Goal: Task Accomplishment & Management: Manage account settings

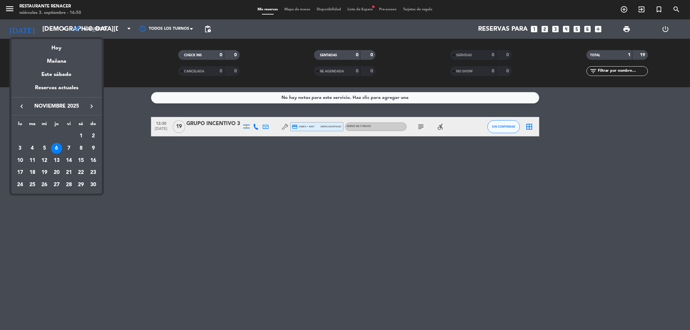
click at [92, 108] on icon "keyboard_arrow_right" at bounding box center [92, 107] width 8 height 8
click at [21, 104] on icon "keyboard_arrow_left" at bounding box center [22, 107] width 8 height 8
click at [19, 105] on icon "keyboard_arrow_left" at bounding box center [22, 107] width 8 height 8
click at [94, 185] on div "28" at bounding box center [93, 185] width 11 height 11
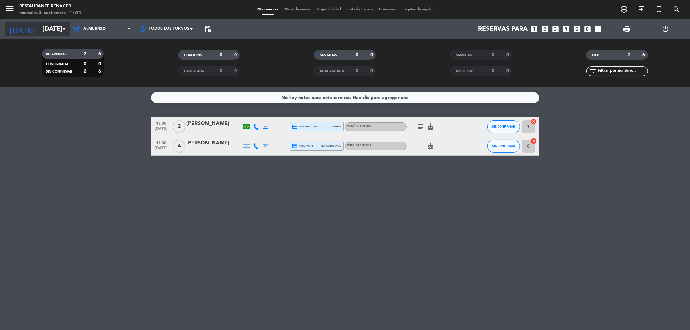
click at [54, 23] on input "[DATE]" at bounding box center [80, 29] width 82 height 14
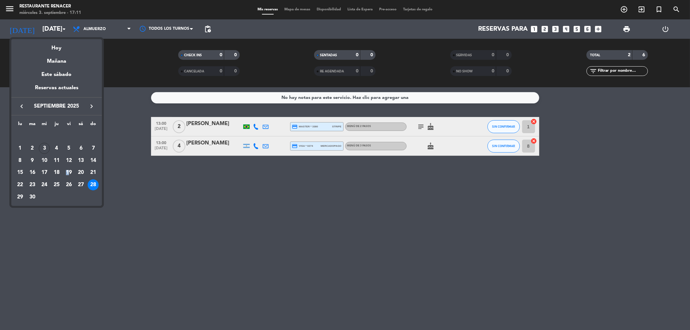
click at [67, 170] on div "19" at bounding box center [68, 172] width 11 height 11
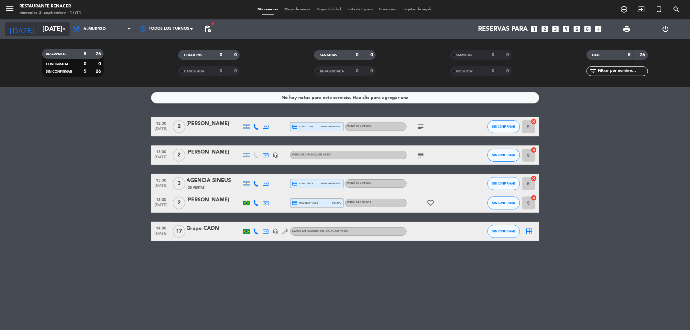
click at [42, 33] on input "[DATE]" at bounding box center [80, 29] width 82 height 14
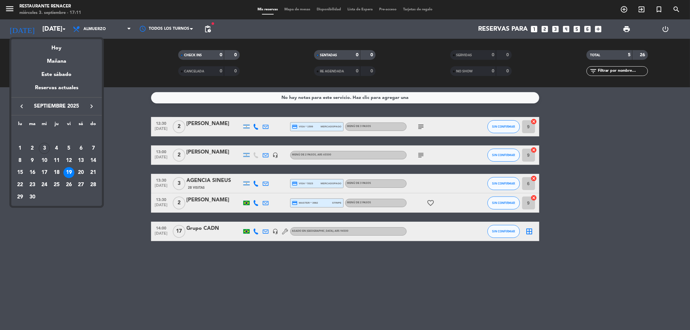
click at [93, 108] on icon "keyboard_arrow_right" at bounding box center [92, 107] width 8 height 8
click at [44, 172] on div "19" at bounding box center [44, 172] width 11 height 11
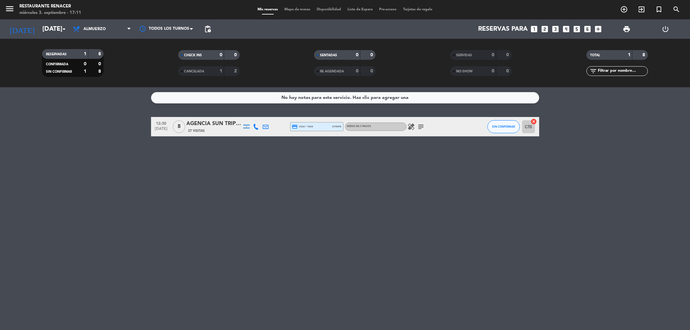
click at [419, 127] on icon "subject" at bounding box center [421, 127] width 8 height 8
click at [408, 127] on icon "healing" at bounding box center [412, 127] width 8 height 8
click at [418, 128] on icon "subject" at bounding box center [421, 127] width 8 height 8
click at [46, 27] on input "[DATE]" at bounding box center [80, 29] width 82 height 14
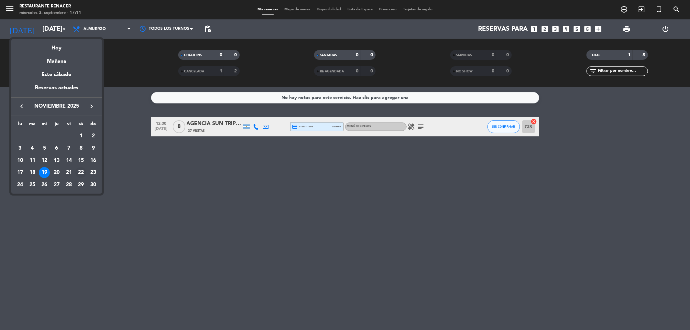
click at [82, 173] on div "22" at bounding box center [80, 172] width 11 height 11
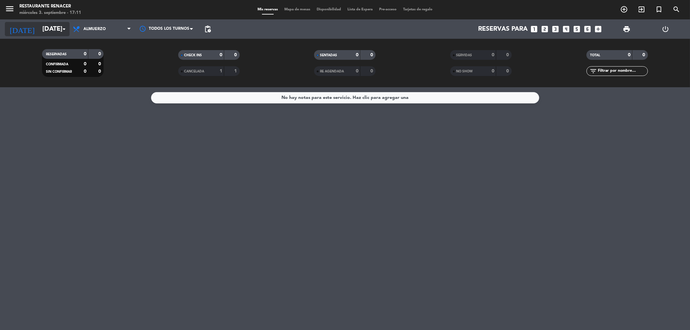
click at [56, 32] on input "[DATE]" at bounding box center [80, 29] width 82 height 14
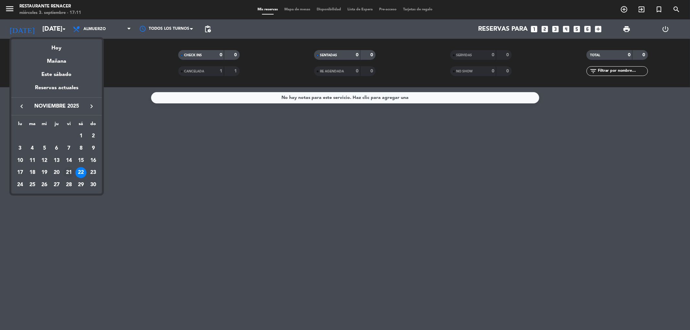
click at [71, 176] on div "21" at bounding box center [68, 172] width 11 height 11
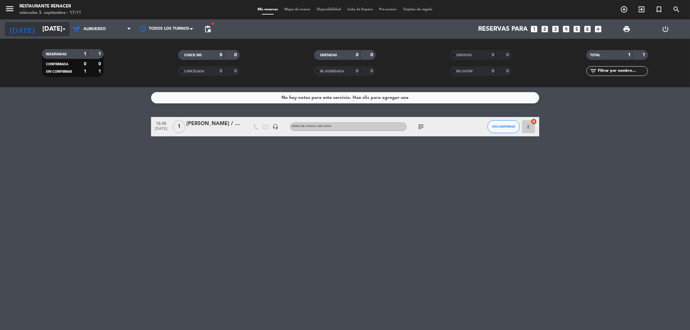
click at [44, 31] on input "[DATE]" at bounding box center [80, 29] width 82 height 14
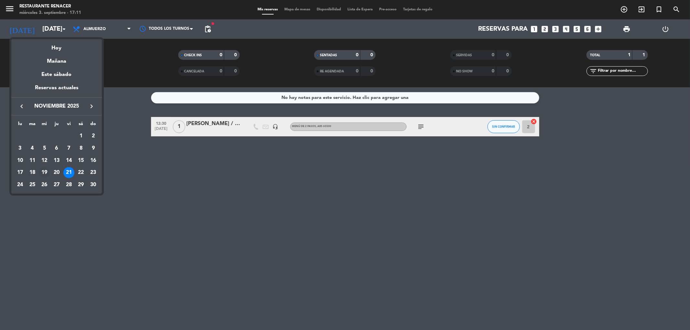
click at [42, 173] on div "19" at bounding box center [44, 172] width 11 height 11
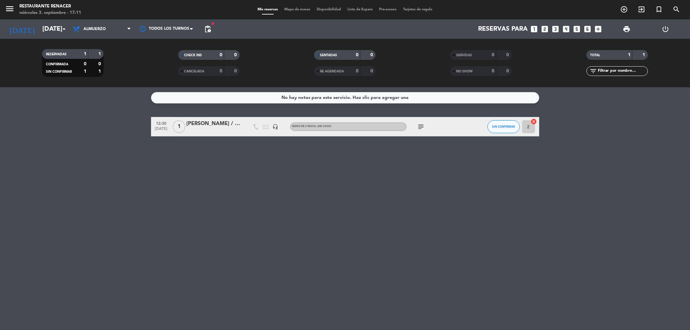
type input "[DATE]"
click at [209, 126] on div "AGENCIA SUN TRIP [PERSON_NAME] x8" at bounding box center [214, 124] width 55 height 8
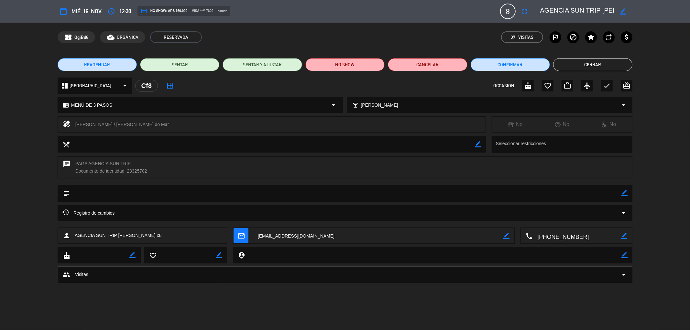
drag, startPoint x: 78, startPoint y: 124, endPoint x: 188, endPoint y: 125, distance: 110.4
click at [188, 127] on div "[PERSON_NAME] / [PERSON_NAME] do Mar" at bounding box center [277, 124] width 405 height 9
click at [188, 125] on div "[PERSON_NAME] / [PERSON_NAME] do Mar" at bounding box center [277, 124] width 405 height 9
drag, startPoint x: 184, startPoint y: 121, endPoint x: 63, endPoint y: 125, distance: 120.8
click at [58, 123] on div "healing [PERSON_NAME] / [PERSON_NAME] do Mar" at bounding box center [272, 124] width 428 height 16
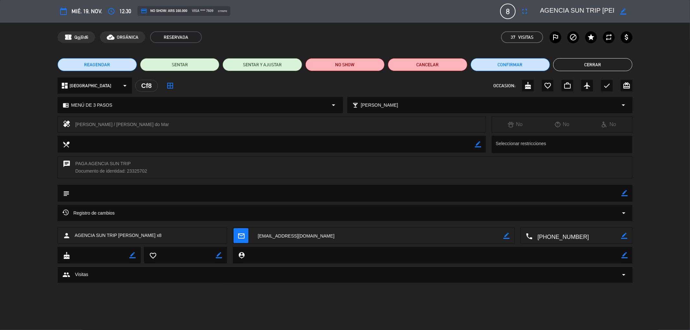
copy div "healing [PERSON_NAME] / [PERSON_NAME] do Mar"
click at [116, 65] on button "REAGENDAR" at bounding box center [97, 64] width 79 height 13
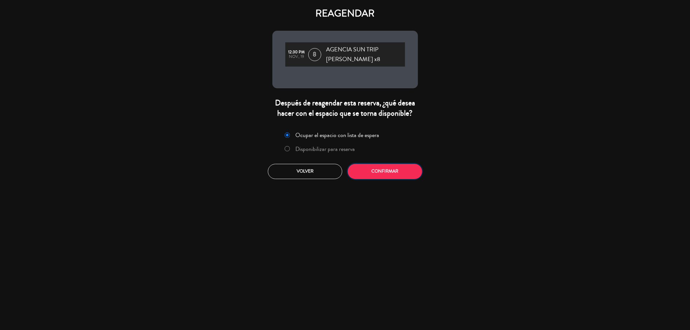
click at [383, 170] on button "Confirmar" at bounding box center [385, 171] width 74 height 15
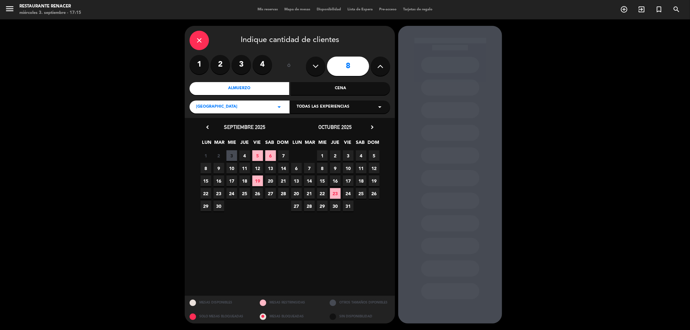
click at [373, 126] on icon "chevron_right" at bounding box center [372, 127] width 7 height 7
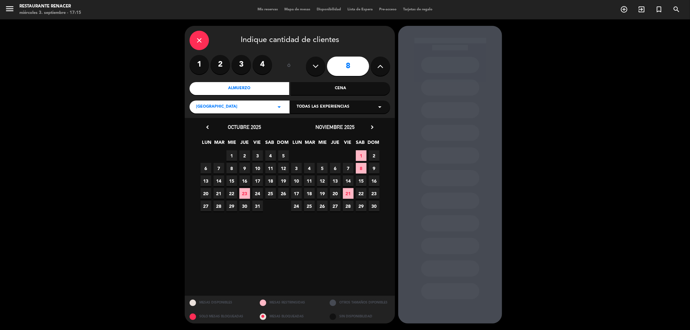
click at [360, 192] on span "22" at bounding box center [361, 193] width 11 height 11
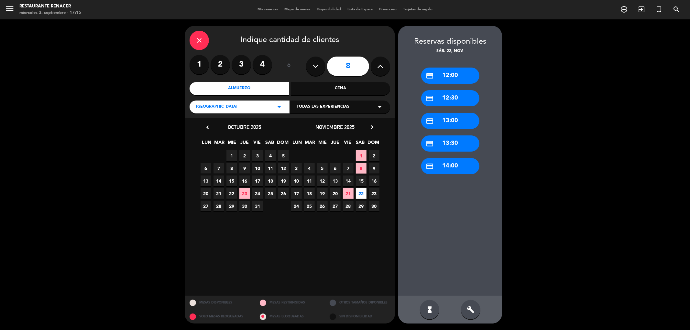
click at [451, 118] on div "credit_card 13:00" at bounding box center [450, 121] width 58 height 16
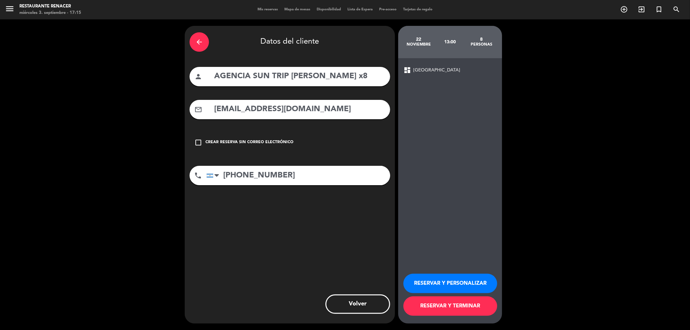
click at [440, 283] on button "RESERVAR Y PERSONALIZAR" at bounding box center [451, 283] width 94 height 19
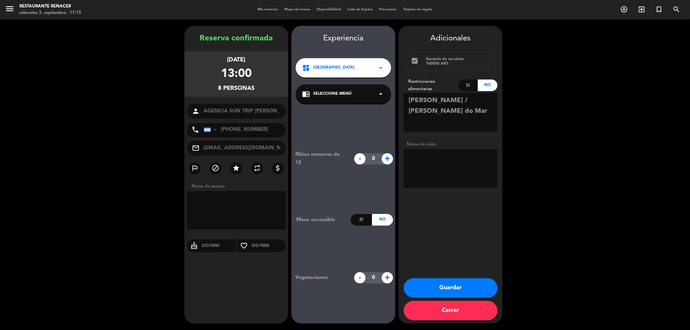
click at [436, 166] on textarea at bounding box center [451, 168] width 94 height 39
type textarea "PAGA AGENCIA SUNTRIP"
click at [452, 287] on button "Guardar" at bounding box center [451, 288] width 94 height 19
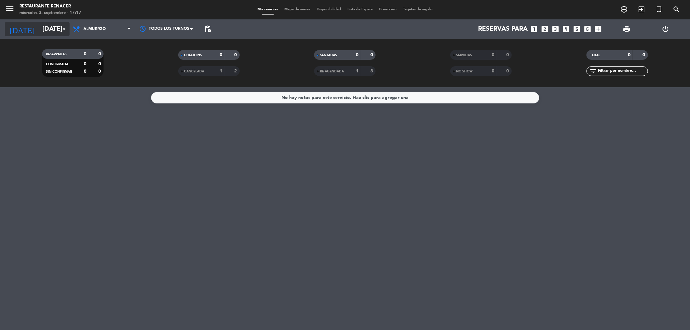
click at [40, 30] on input "[DATE]" at bounding box center [80, 29] width 82 height 14
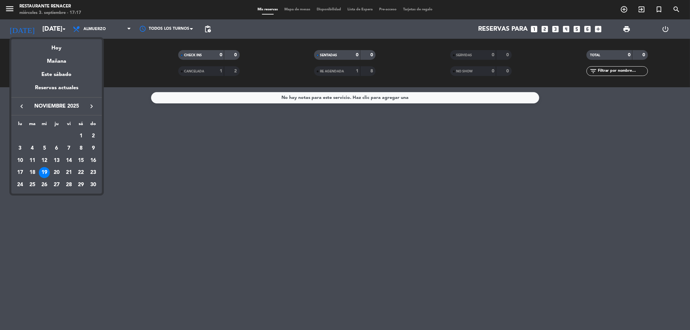
click at [20, 109] on icon "keyboard_arrow_left" at bounding box center [22, 107] width 8 height 8
click at [20, 108] on icon "keyboard_arrow_left" at bounding box center [22, 107] width 8 height 8
click at [23, 106] on icon "keyboard_arrow_left" at bounding box center [22, 107] width 8 height 8
click at [22, 105] on icon "keyboard_arrow_left" at bounding box center [22, 107] width 8 height 8
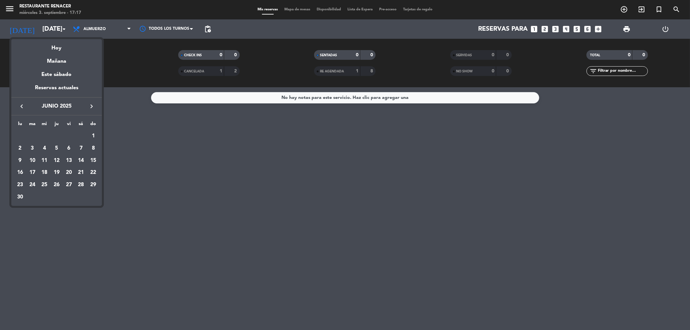
click at [22, 105] on icon "keyboard_arrow_left" at bounding box center [22, 107] width 8 height 8
click at [79, 164] on div "17" at bounding box center [80, 160] width 11 height 11
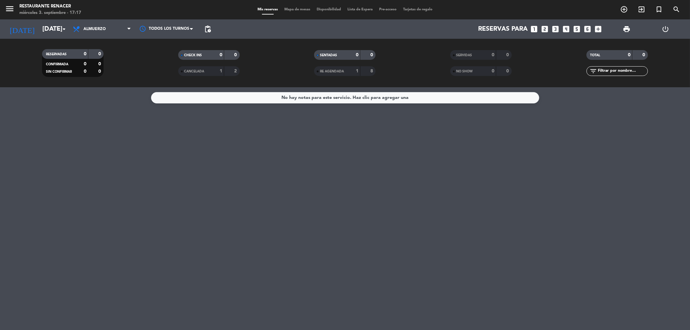
type input "[DATE]"
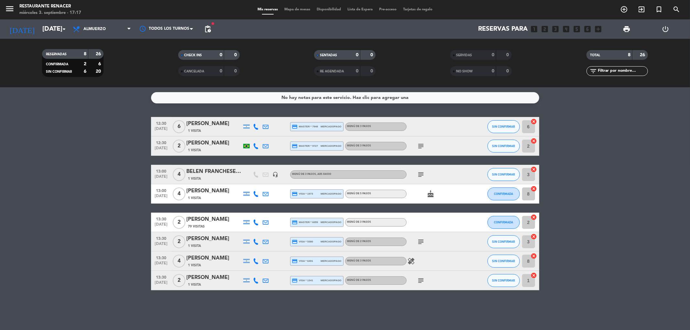
click at [423, 282] on icon "subject" at bounding box center [421, 281] width 8 height 8
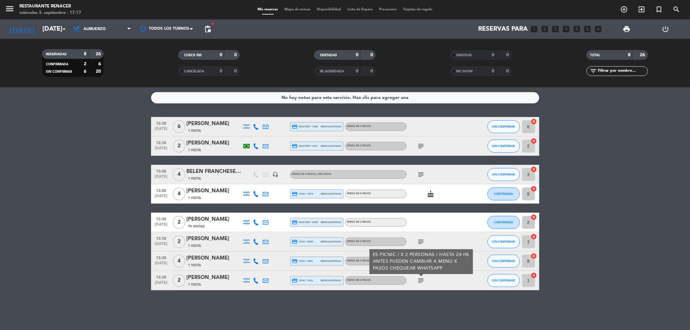
click at [208, 281] on div "[PERSON_NAME]" at bounding box center [214, 278] width 55 height 8
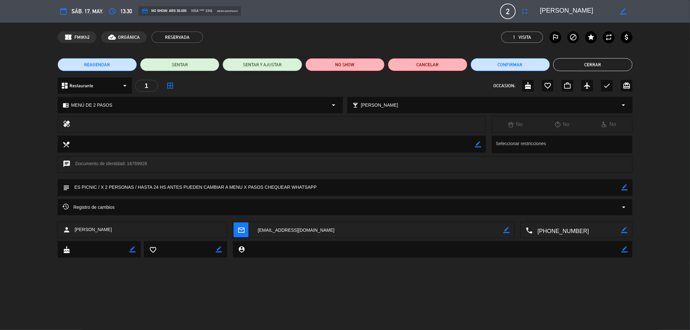
click at [590, 62] on button "Cerrar" at bounding box center [592, 64] width 79 height 13
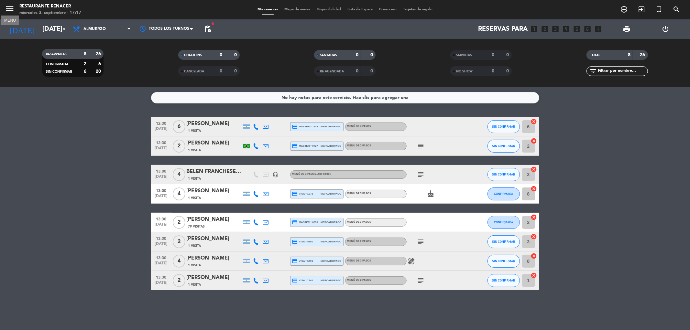
click at [10, 12] on icon "menu" at bounding box center [10, 9] width 10 height 10
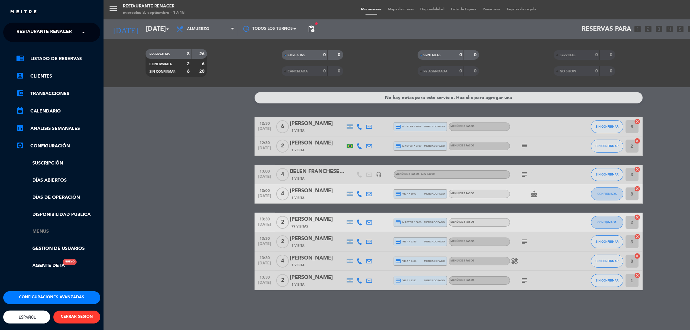
click at [42, 232] on link "Menus" at bounding box center [58, 231] width 84 height 7
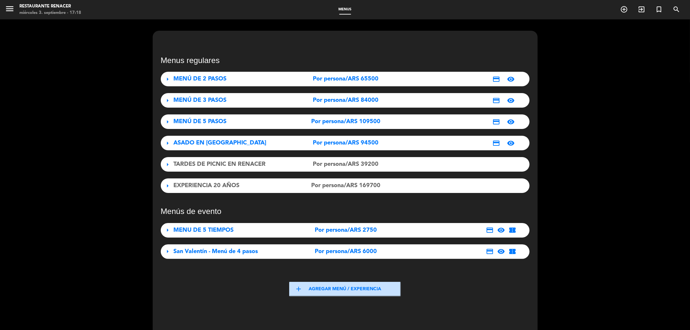
click at [227, 167] on span "TARDES DE PICNIC EN RENACER" at bounding box center [220, 164] width 92 height 6
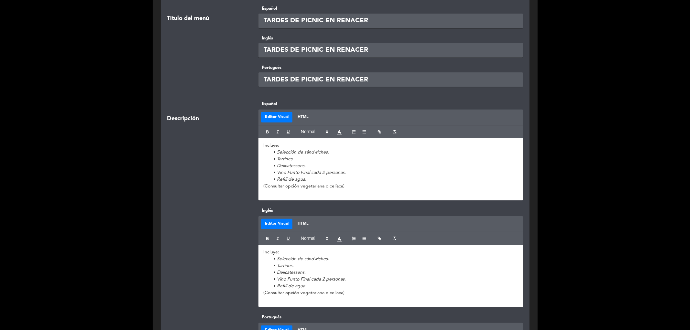
drag, startPoint x: 434, startPoint y: 206, endPoint x: 431, endPoint y: 214, distance: 8.5
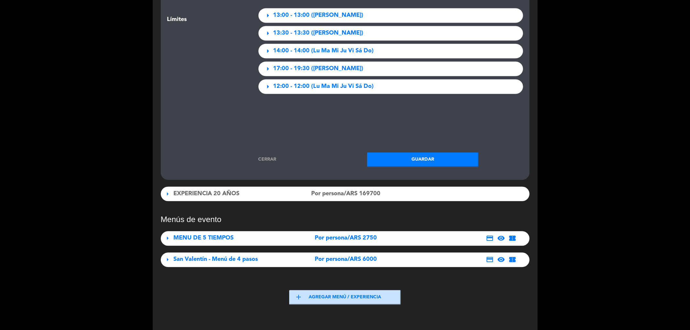
scroll to position [1105, 0]
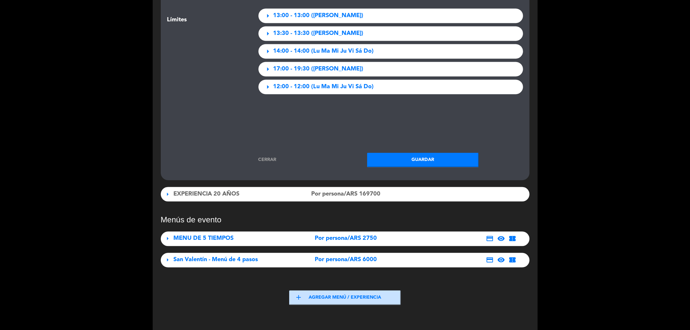
click at [267, 159] on link "Cerrar" at bounding box center [267, 159] width 112 height 7
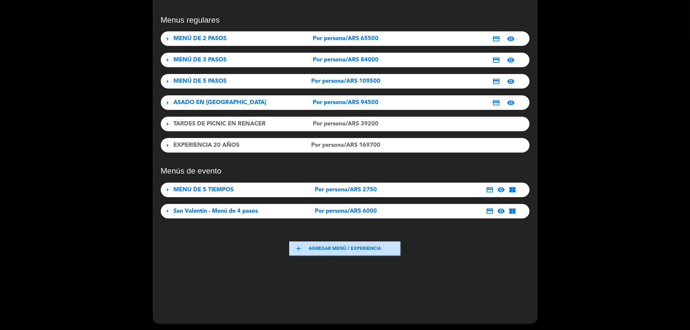
drag, startPoint x: 581, startPoint y: 26, endPoint x: 620, endPoint y: 31, distance: 39.8
click at [596, 27] on div "Menus regulares arrow_right MENÚ DE 2 PASOS Por persona/ARS 65500 credit_card v…" at bounding box center [345, 155] width 690 height 352
drag, startPoint x: 689, startPoint y: 197, endPoint x: 634, endPoint y: 98, distance: 113.3
click at [687, 192] on div "Menus regulares arrow_right MENÚ DE 2 PASOS Por persona/ARS 65500 credit_card v…" at bounding box center [345, 155] width 690 height 352
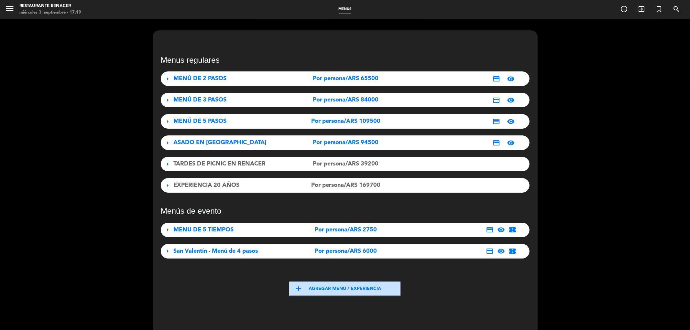
scroll to position [0, 0]
click at [10, 10] on icon "menu" at bounding box center [10, 9] width 10 height 10
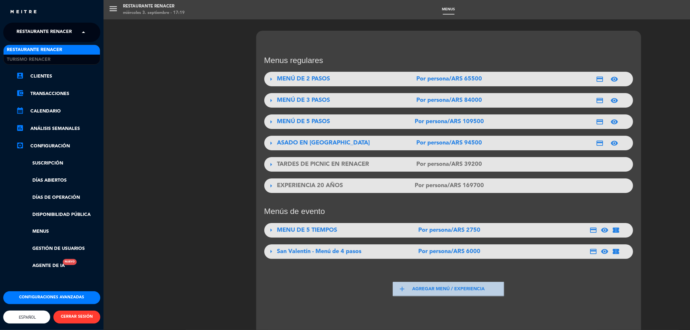
click at [35, 36] on span "Restaurante Renacer" at bounding box center [44, 33] width 55 height 14
drag, startPoint x: 45, startPoint y: 37, endPoint x: 49, endPoint y: 43, distance: 7.9
click at [45, 37] on span "Restaurante Renacer" at bounding box center [44, 33] width 55 height 14
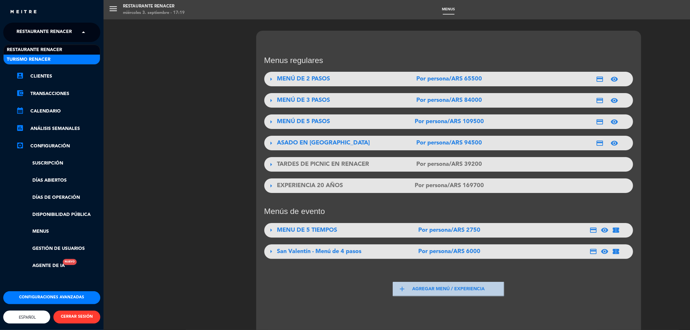
click at [81, 70] on ul "chrome_reader_mode Listado de Reservas account_box Clientes account_balance_wal…" at bounding box center [51, 162] width 97 height 215
click at [69, 57] on link "chrome_reader_mode Listado de Reservas" at bounding box center [58, 59] width 84 height 8
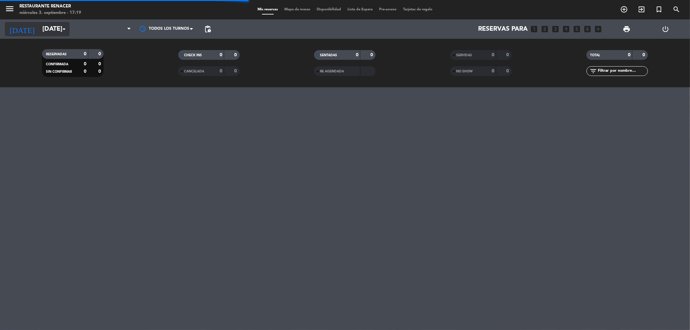
click at [47, 28] on input "[DATE]" at bounding box center [80, 29] width 82 height 14
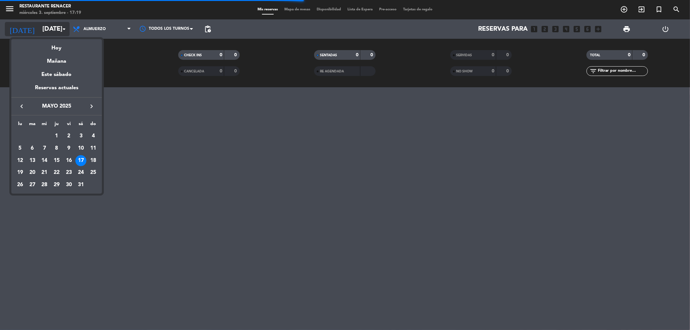
click at [38, 28] on div at bounding box center [345, 165] width 690 height 330
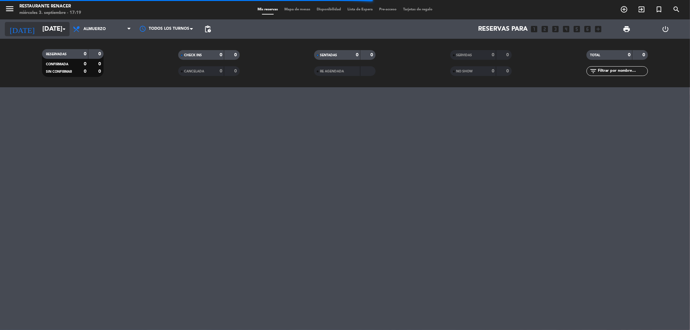
click at [63, 31] on icon "arrow_drop_down" at bounding box center [64, 29] width 8 height 8
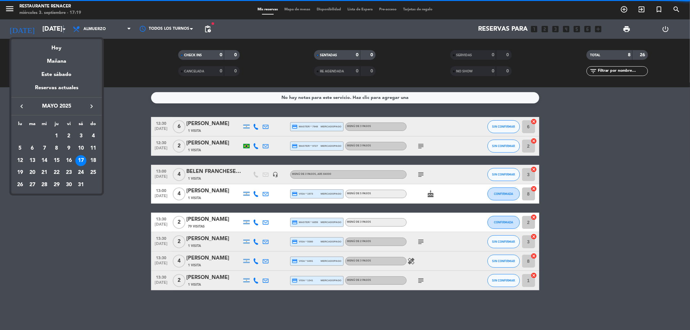
click at [92, 103] on icon "keyboard_arrow_right" at bounding box center [92, 107] width 8 height 8
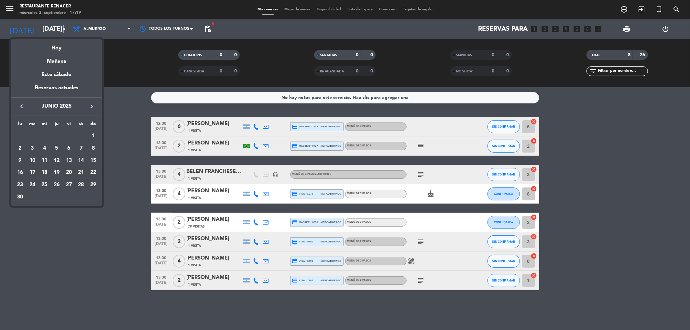
click at [91, 104] on icon "keyboard_arrow_right" at bounding box center [92, 107] width 8 height 8
click at [92, 104] on icon "keyboard_arrow_right" at bounding box center [92, 107] width 8 height 8
click at [83, 150] on div "4" at bounding box center [80, 148] width 11 height 11
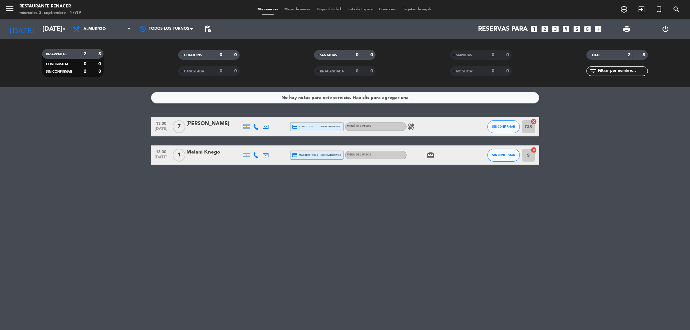
click at [433, 156] on icon "card_giftcard" at bounding box center [431, 155] width 8 height 8
click at [412, 127] on icon "healing" at bounding box center [412, 127] width 8 height 8
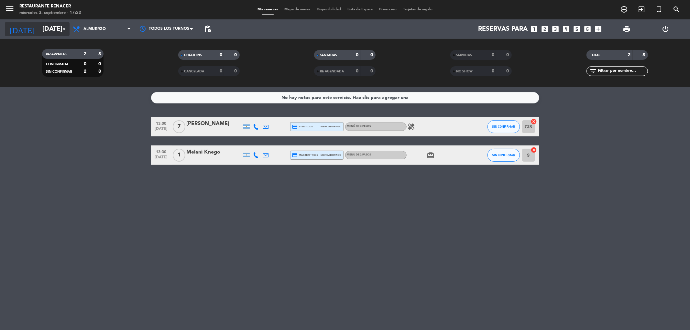
click at [40, 27] on input "[DATE]" at bounding box center [80, 29] width 82 height 14
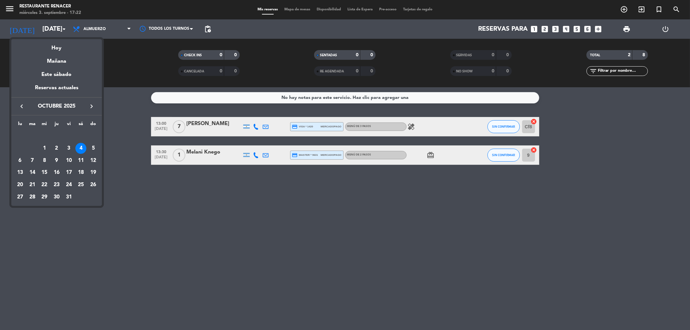
click at [93, 105] on icon "keyboard_arrow_right" at bounding box center [92, 107] width 8 height 8
click at [70, 172] on div "21" at bounding box center [68, 172] width 11 height 11
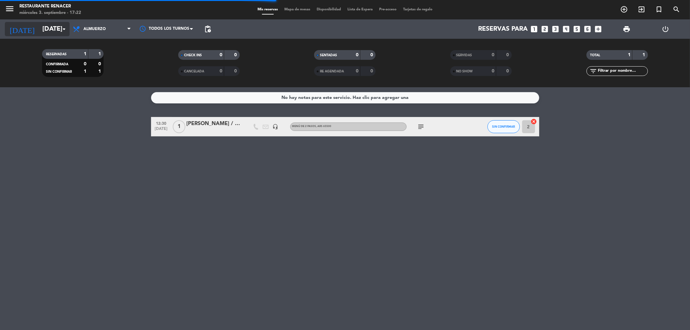
click at [39, 27] on input "[DATE]" at bounding box center [80, 29] width 82 height 14
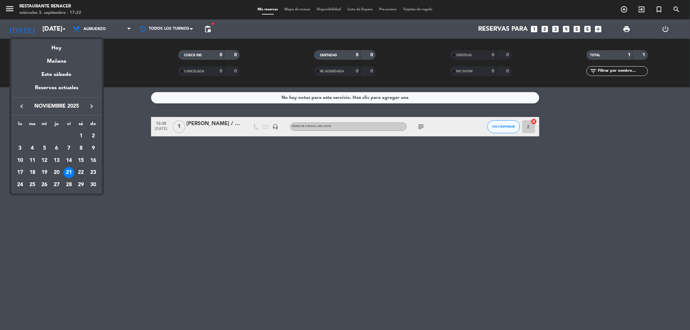
click at [80, 176] on div "22" at bounding box center [80, 172] width 11 height 11
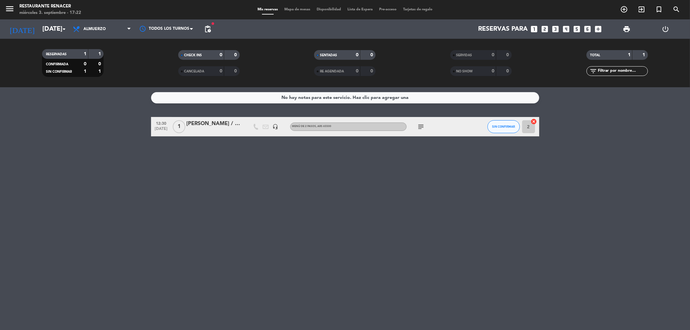
type input "[DATE]"
click at [205, 125] on div "AGENCIA SUN TRIP [PERSON_NAME] x8" at bounding box center [214, 124] width 55 height 8
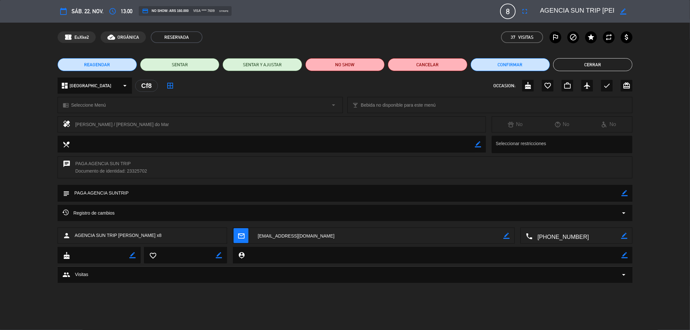
click at [625, 194] on icon "border_color" at bounding box center [625, 193] width 6 height 6
type textarea "PAGA AGENCIA SUNTRIP / 3 PASOS CON ESPECIALIDADES"
click at [622, 192] on icon at bounding box center [625, 193] width 6 height 6
click at [584, 62] on button "Cerrar" at bounding box center [592, 64] width 79 height 13
